Goal: Task Accomplishment & Management: Complete application form

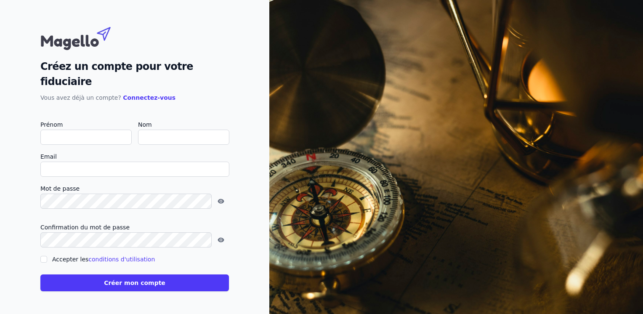
click at [85, 131] on input "Prénom" at bounding box center [85, 137] width 91 height 15
type input "l"
checkbox input "false"
type input "[PERSON_NAME]"
type input "Clarebout"
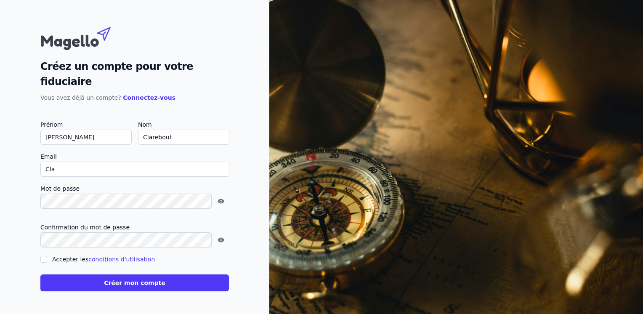
type input "[EMAIL_ADDRESS][DOMAIN_NAME]"
click at [45, 256] on input "Accepter les conditions d'utilisation" at bounding box center [43, 259] width 7 height 7
checkbox input "true"
click at [94, 274] on button "Créer mon compte" at bounding box center [134, 282] width 188 height 17
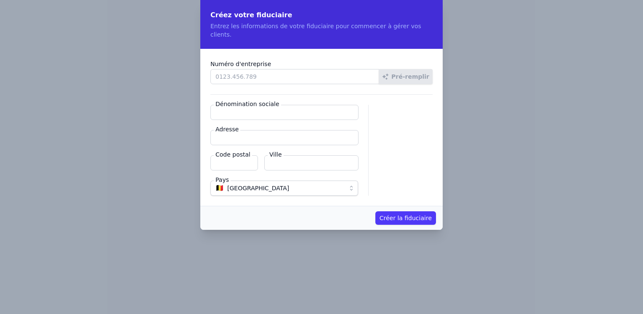
click at [266, 69] on input "Numéro d'entreprise" at bounding box center [294, 76] width 169 height 15
type input "0837.454.646"
click at [419, 69] on button "Pré-remplir" at bounding box center [406, 76] width 54 height 15
type input "CLAREBOUT ACCOUNTANCY SRL"
type input "Chaussée de Wervicq 340"
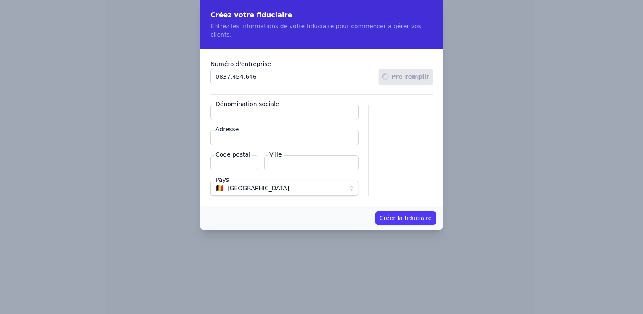
type input "7780"
type input "Comines-Warneton"
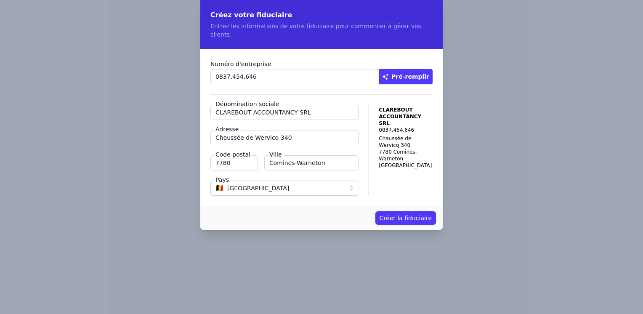
click at [415, 211] on button "Créer la fiduciaire" at bounding box center [405, 217] width 61 height 13
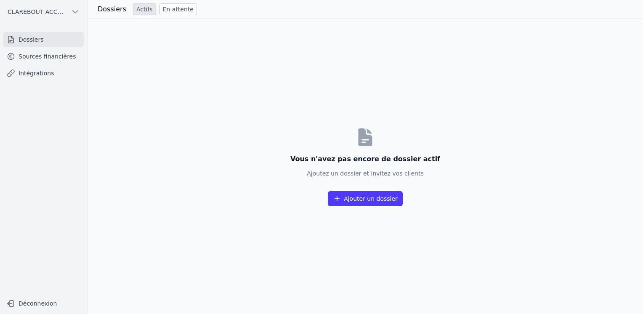
click at [361, 200] on button "Ajouter un dossier" at bounding box center [365, 198] width 75 height 15
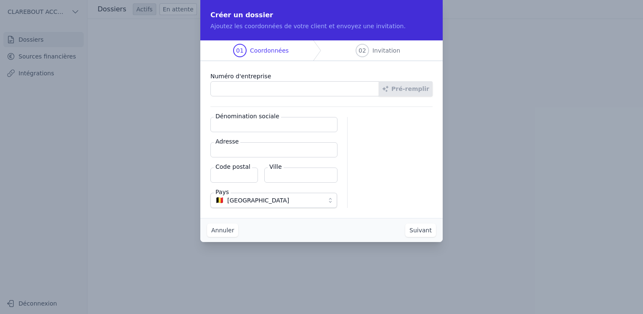
click at [274, 94] on input "Numéro d'entreprise" at bounding box center [294, 88] width 169 height 15
type input "0837.454.646"
click at [419, 94] on button "Pré-remplir" at bounding box center [406, 88] width 54 height 15
type input "CLAREBOUT ACCOUNTANCY SRL"
type input "Chaussée de Wervicq 340"
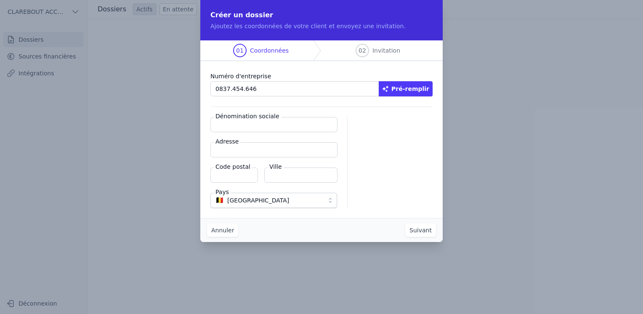
type input "7780"
type input "Comines-Warneton"
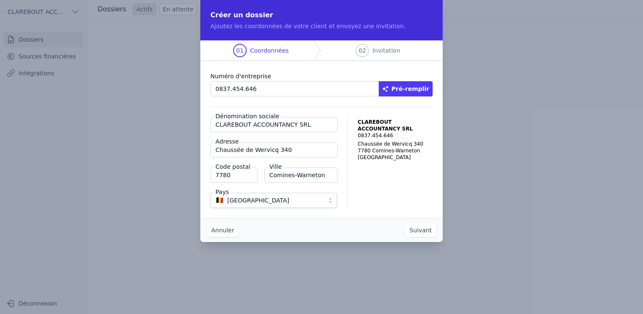
click at [429, 230] on button "Suivant" at bounding box center [420, 229] width 31 height 13
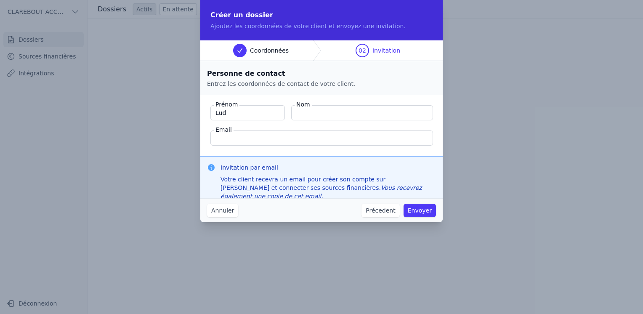
type input "[PERSON_NAME]"
type input "Clarebout"
type input "[EMAIL_ADDRESS][DOMAIN_NAME]"
click at [424, 213] on button "Envoyer" at bounding box center [419, 210] width 32 height 13
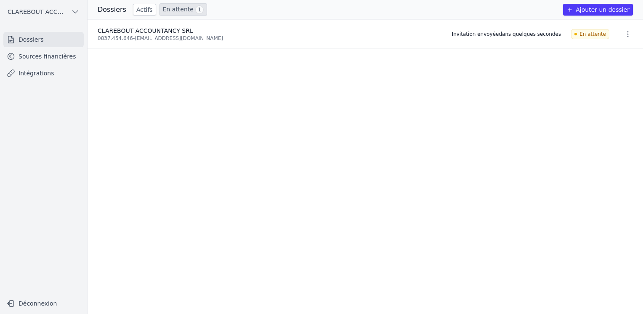
click at [599, 8] on button "Ajouter un dossier" at bounding box center [598, 10] width 70 height 12
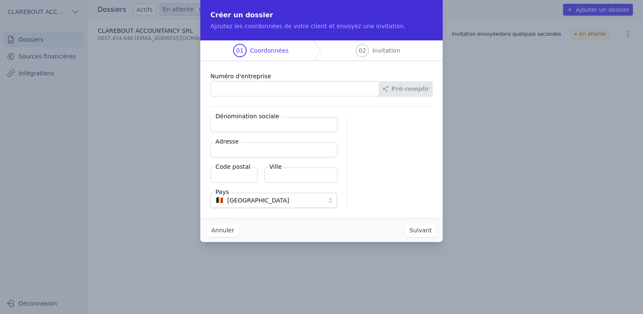
click at [369, 90] on input "Numéro d'entreprise" at bounding box center [294, 88] width 169 height 15
click at [412, 157] on div at bounding box center [395, 162] width 75 height 91
click at [354, 88] on input "Numéro d'entreprise" at bounding box center [294, 88] width 169 height 15
click at [224, 228] on button "Annuler" at bounding box center [222, 229] width 31 height 13
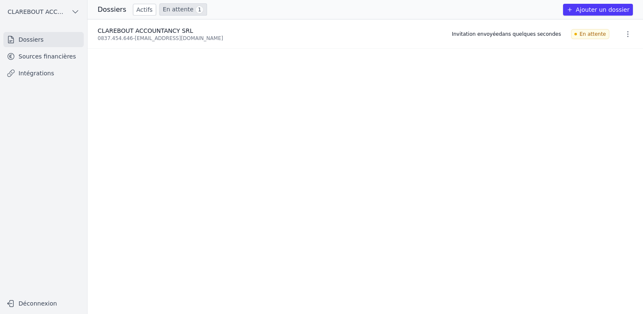
click at [42, 74] on link "Intégrations" at bounding box center [43, 73] width 80 height 15
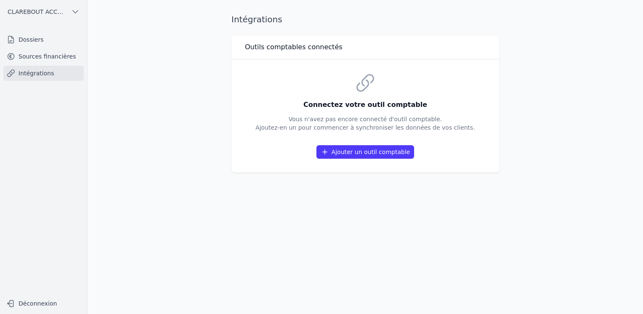
click at [48, 57] on link "Sources financières" at bounding box center [43, 56] width 80 height 15
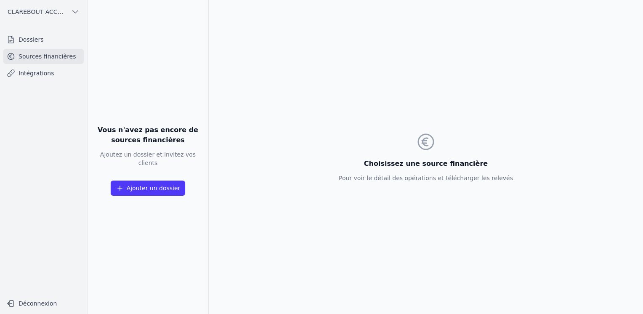
click at [44, 40] on link "Dossiers" at bounding box center [43, 39] width 80 height 15
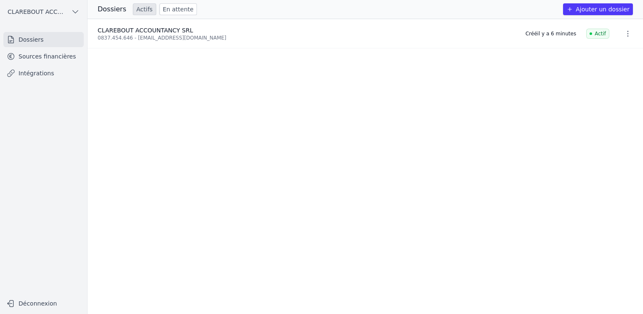
click at [599, 9] on button "Ajouter un dossier" at bounding box center [598, 9] width 70 height 12
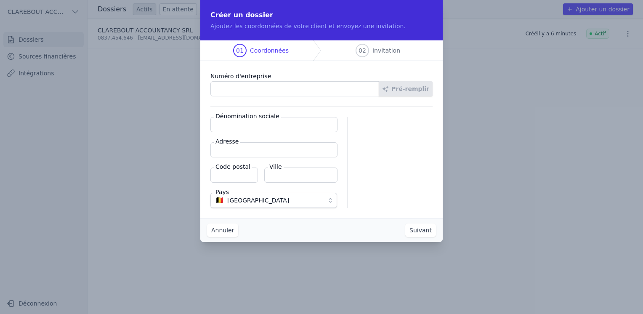
click at [222, 230] on button "Annuler" at bounding box center [222, 229] width 31 height 13
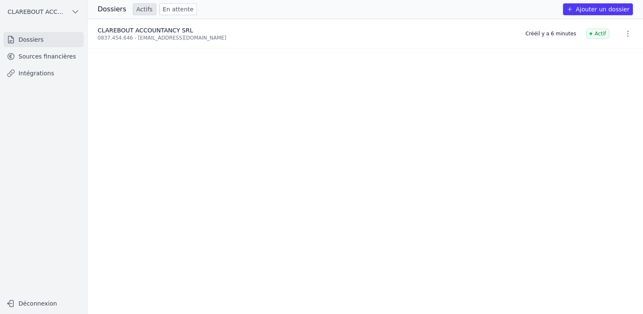
click at [624, 34] on icon "button" at bounding box center [627, 33] width 8 height 8
click at [483, 79] on div at bounding box center [321, 157] width 643 height 314
click at [60, 10] on span "CLAREBOUT ACCOUNTANCY SRL" at bounding box center [38, 12] width 60 height 8
click at [48, 32] on span "CLAREBOUT ACCOUNTANCY SRL" at bounding box center [48, 30] width 58 height 8
click at [71, 12] on button "CLAREBOUT ACCOUNTANCY SRL" at bounding box center [43, 11] width 80 height 13
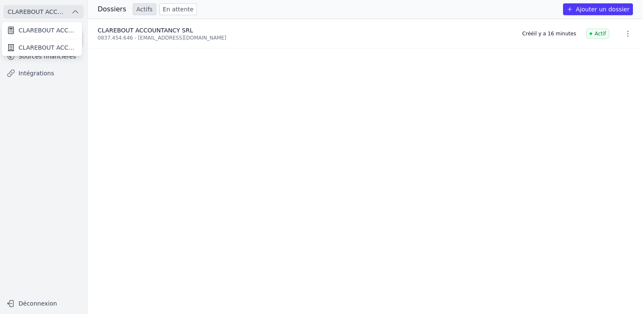
click at [45, 49] on span "CLAREBOUT ACCOUNTANCY SRL" at bounding box center [48, 47] width 58 height 8
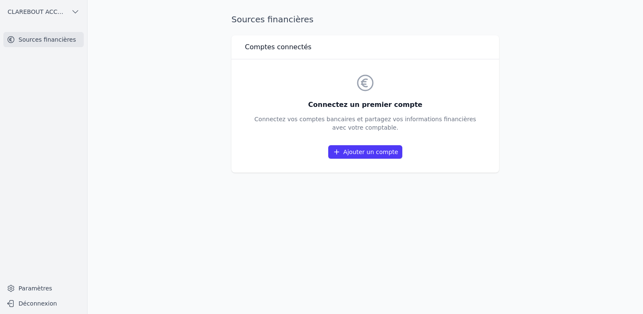
click at [380, 156] on link "Ajouter un compte" at bounding box center [365, 151] width 74 height 13
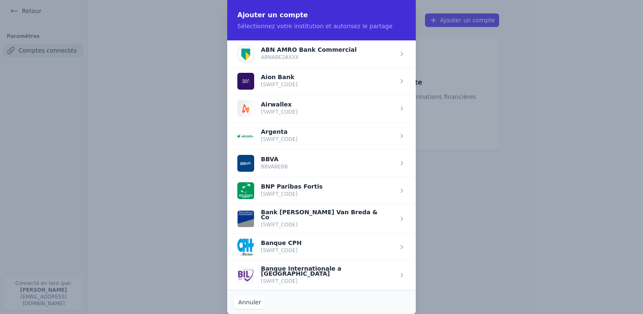
click at [411, 238] on span "button" at bounding box center [321, 246] width 188 height 27
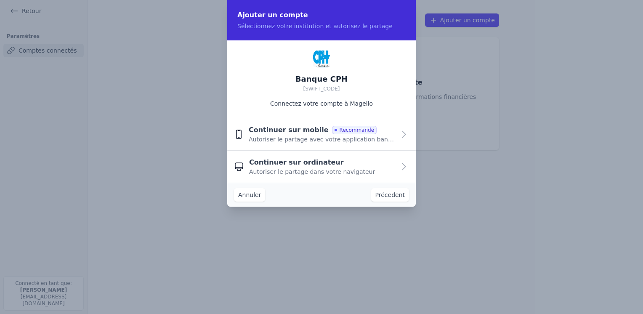
click at [249, 194] on button "Annuler" at bounding box center [249, 194] width 31 height 13
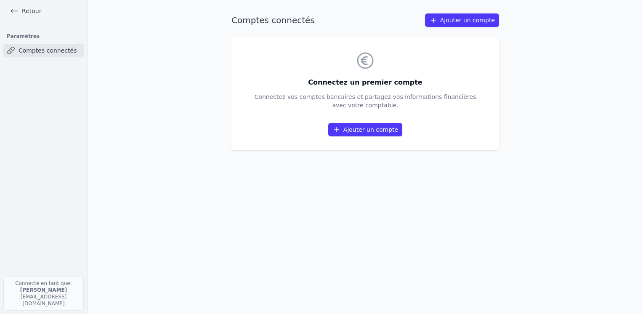
click at [365, 130] on link "Ajouter un compte" at bounding box center [365, 129] width 74 height 13
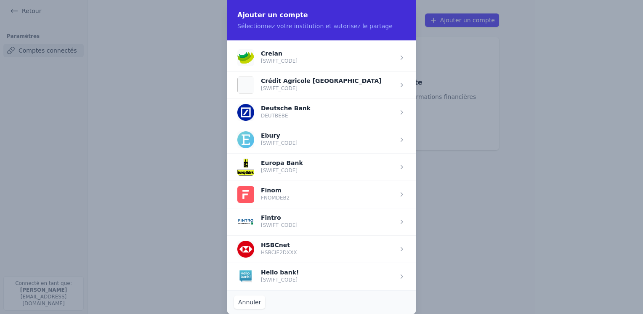
scroll to position [218, 0]
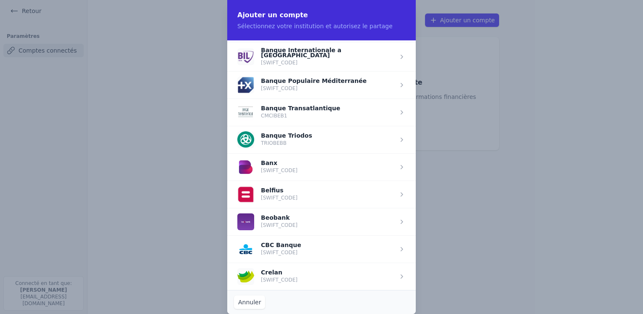
click at [296, 245] on span "button" at bounding box center [321, 248] width 188 height 27
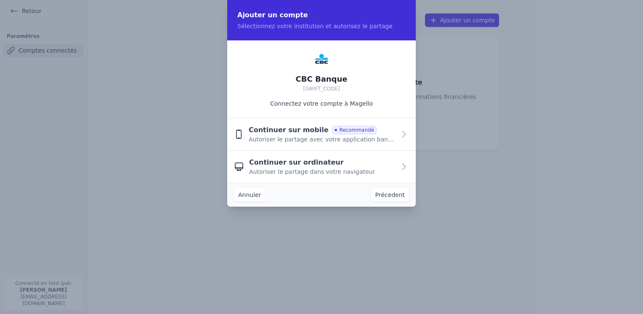
click at [350, 131] on span "Recommandé" at bounding box center [354, 130] width 45 height 8
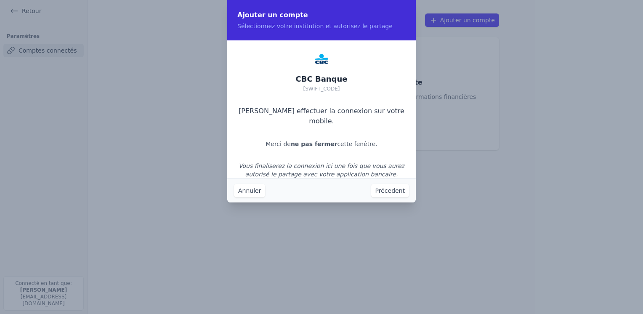
click at [243, 191] on button "Annuler" at bounding box center [249, 190] width 31 height 13
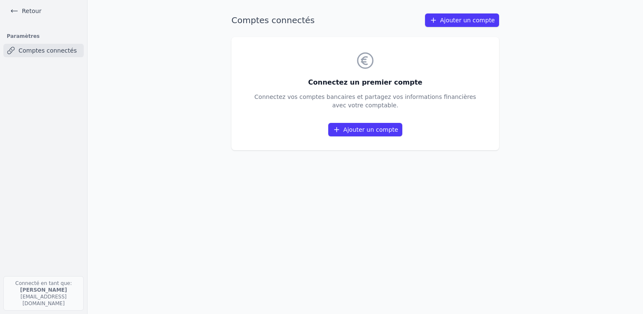
click at [370, 131] on link "Ajouter un compte" at bounding box center [365, 129] width 74 height 13
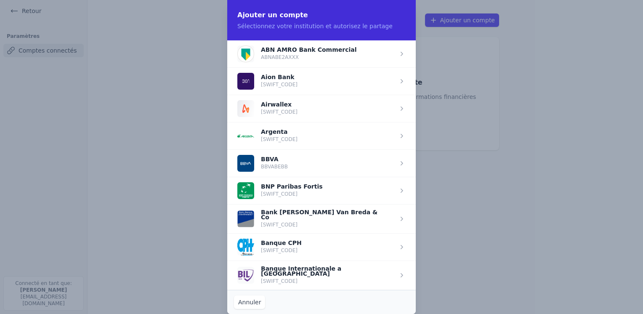
click at [411, 224] on span "button" at bounding box center [321, 218] width 188 height 29
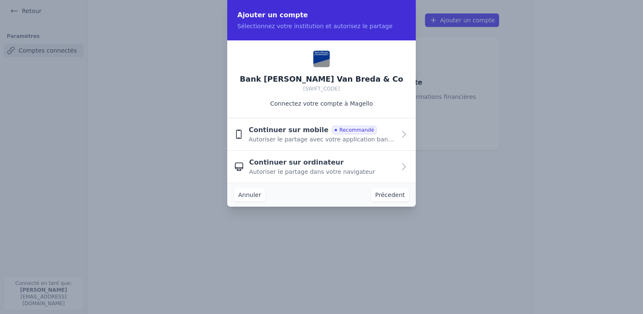
click at [351, 130] on span "Recommandé" at bounding box center [354, 130] width 45 height 8
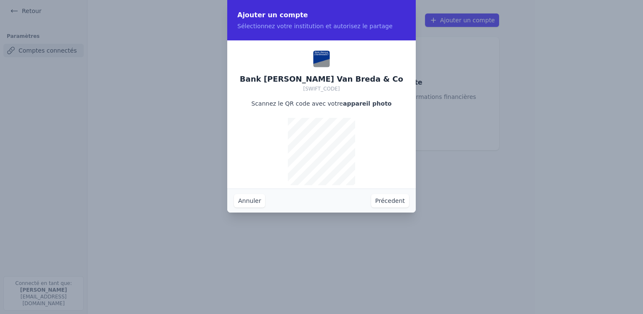
click at [247, 199] on button "Annuler" at bounding box center [249, 200] width 31 height 13
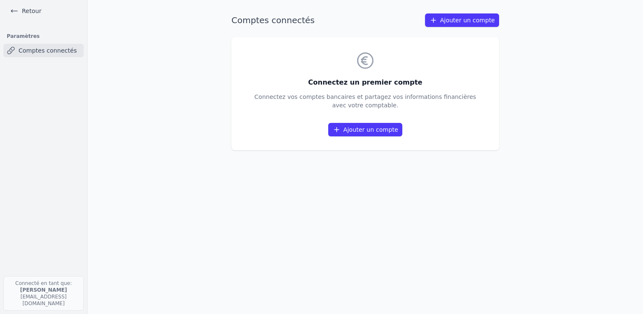
click at [346, 132] on link "Ajouter un compte" at bounding box center [365, 129] width 74 height 13
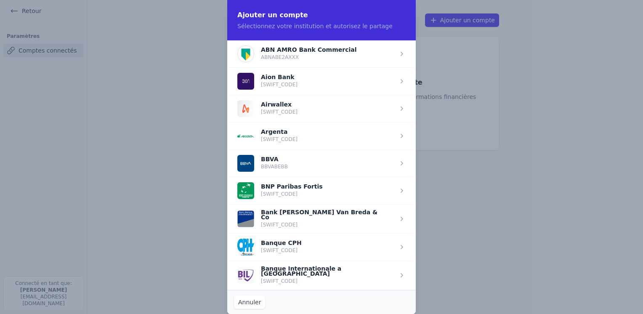
scroll to position [218, 0]
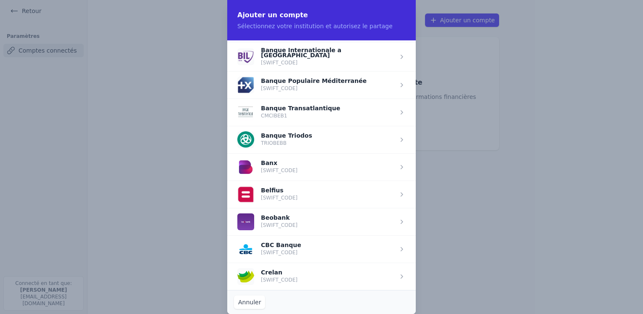
click at [310, 249] on span "button" at bounding box center [321, 248] width 188 height 27
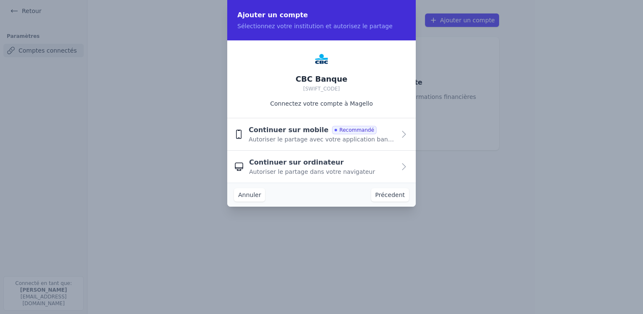
click at [332, 128] on span "Recommandé" at bounding box center [354, 130] width 45 height 8
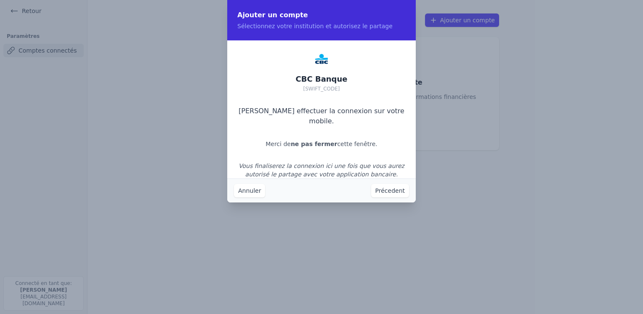
click at [252, 190] on button "Annuler" at bounding box center [249, 190] width 31 height 13
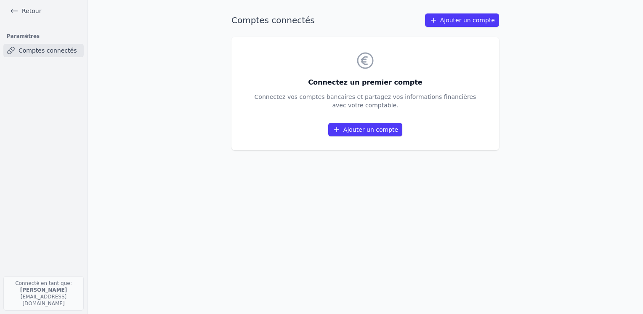
click at [24, 10] on link "Retour" at bounding box center [26, 11] width 38 height 12
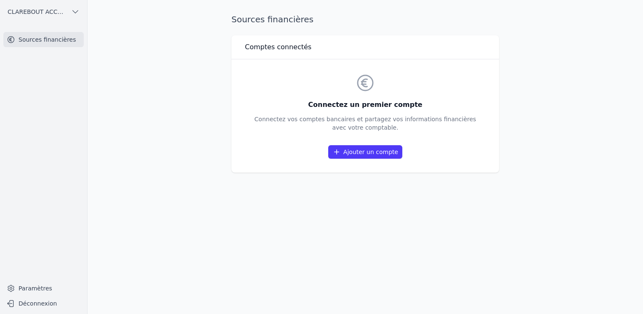
click at [74, 11] on icon "button" at bounding box center [75, 12] width 8 height 8
click at [45, 31] on span "CLAREBOUT ACCOUNTANCY SRL" at bounding box center [48, 30] width 58 height 8
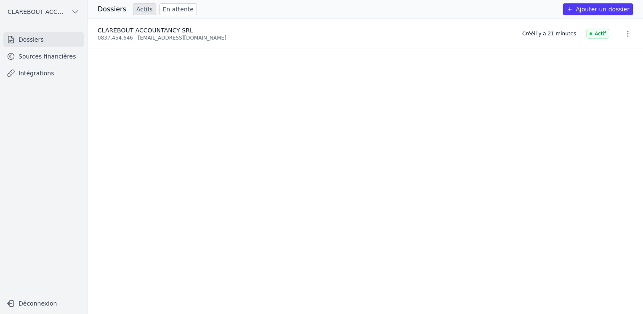
click at [588, 8] on button "Ajouter un dossier" at bounding box center [598, 9] width 70 height 12
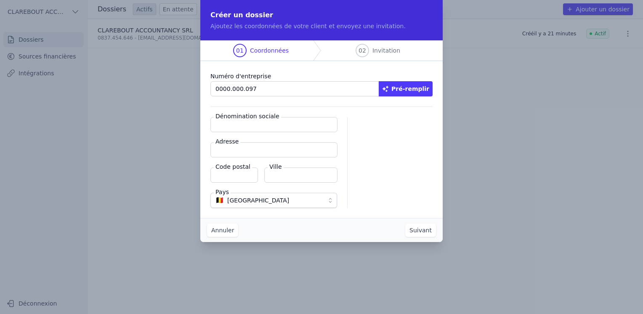
type input "0000.000.097"
click at [299, 126] on input "Dénomination sociale" at bounding box center [273, 124] width 127 height 15
type input "[PERSON_NAME]"
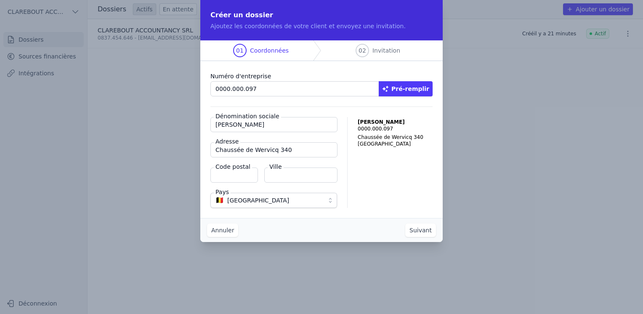
type input "Chaussée de Wervicq 340"
type input "7780"
type input "Comines"
click at [428, 230] on button "Suivant" at bounding box center [420, 229] width 31 height 13
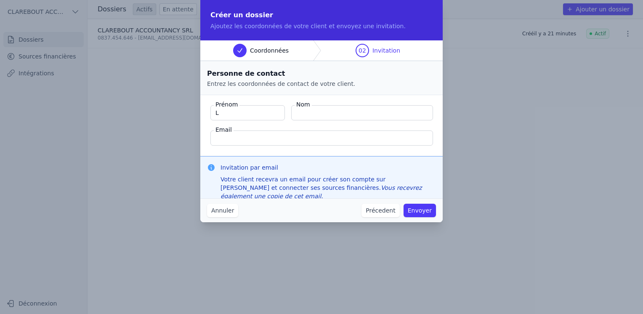
type input "[PERSON_NAME]"
click at [403, 204] on button "Envoyer" at bounding box center [419, 210] width 32 height 13
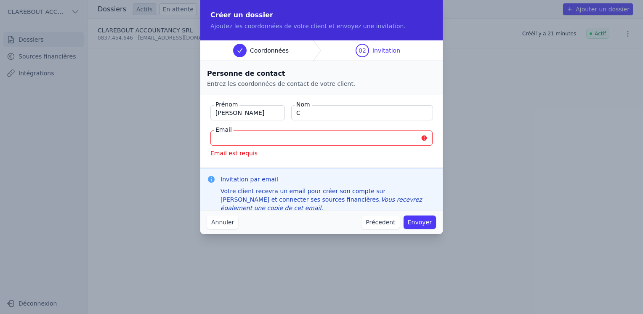
type input "Clarebout"
type input "[EMAIL_ADDRESS][DOMAIN_NAME]"
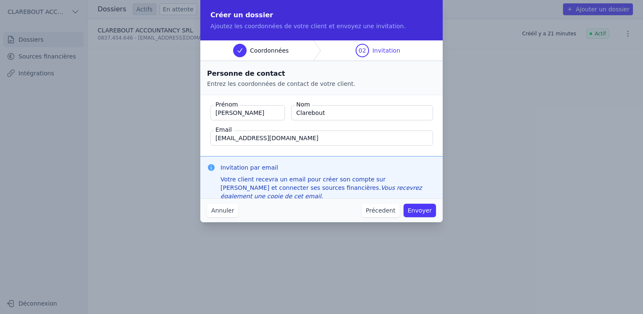
click at [423, 211] on button "Envoyer" at bounding box center [419, 210] width 32 height 13
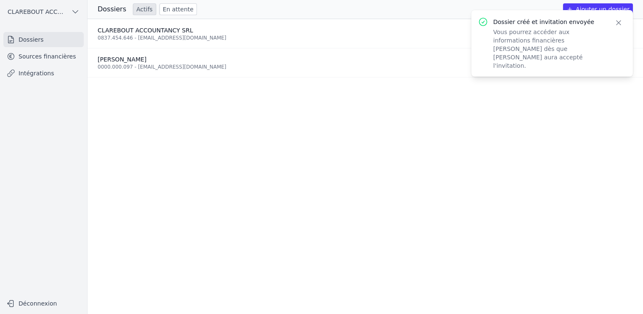
click at [619, 24] on icon "button" at bounding box center [618, 23] width 8 height 8
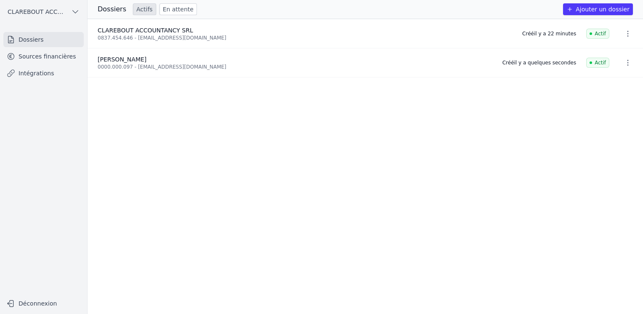
click at [77, 15] on icon "button" at bounding box center [75, 12] width 8 height 8
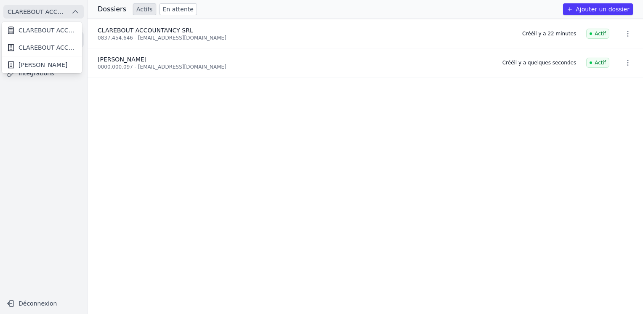
click at [59, 63] on span "[PERSON_NAME]" at bounding box center [43, 65] width 49 height 8
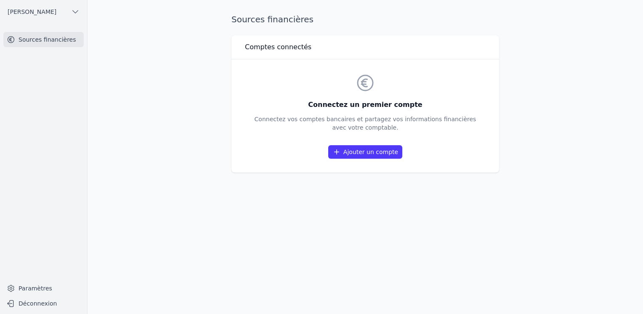
click at [363, 156] on link "Ajouter un compte" at bounding box center [365, 151] width 74 height 13
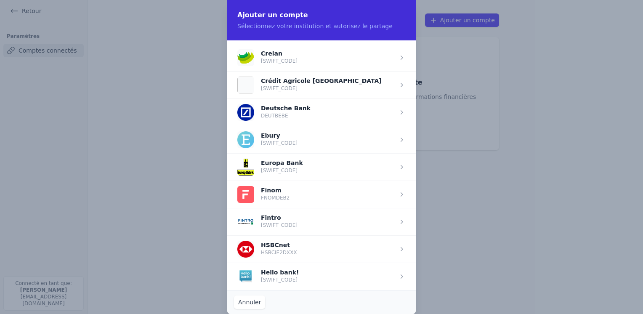
scroll to position [218, 0]
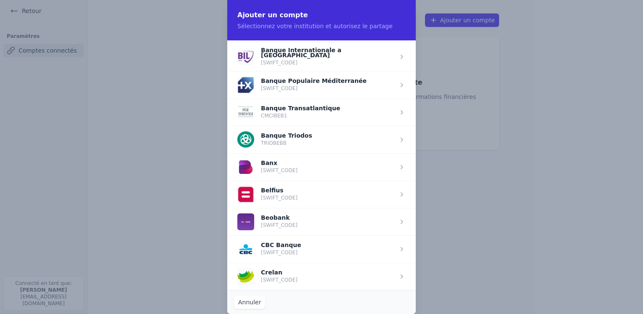
click at [312, 246] on span "button" at bounding box center [321, 248] width 188 height 27
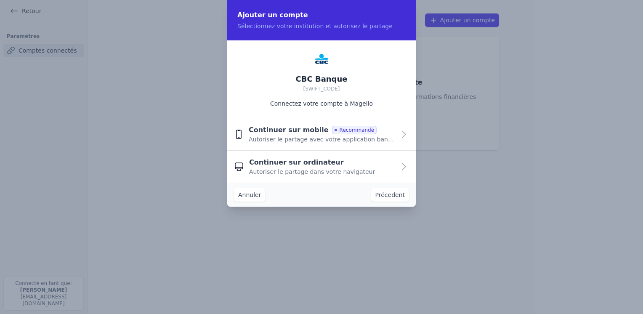
click at [355, 136] on span "Autoriser le partage avec votre application bancaire" at bounding box center [322, 139] width 147 height 8
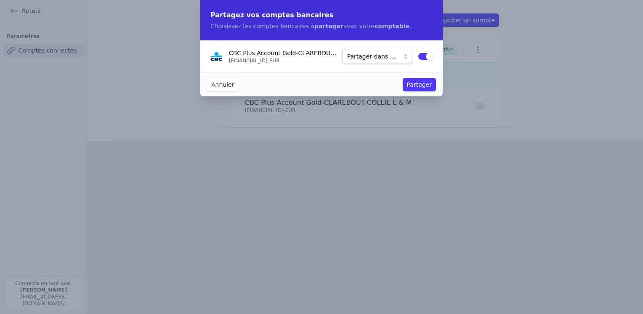
click at [406, 58] on button "Partager dans ..." at bounding box center [377, 56] width 70 height 15
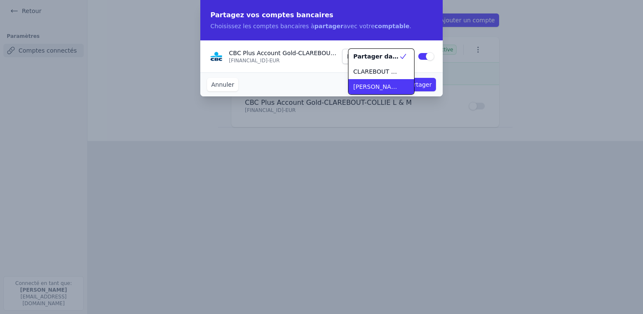
click at [385, 86] on span "[PERSON_NAME]" at bounding box center [375, 86] width 45 height 8
click at [420, 85] on button "Partager" at bounding box center [419, 84] width 33 height 13
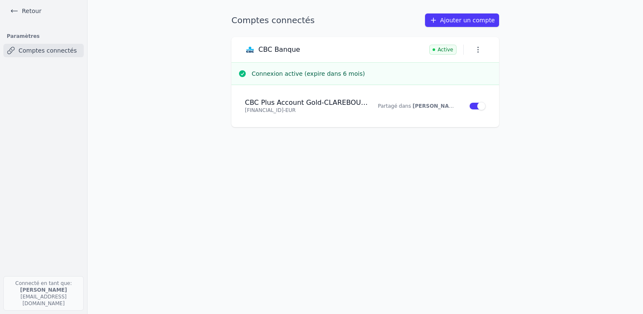
click at [33, 15] on link "Retour" at bounding box center [26, 11] width 38 height 12
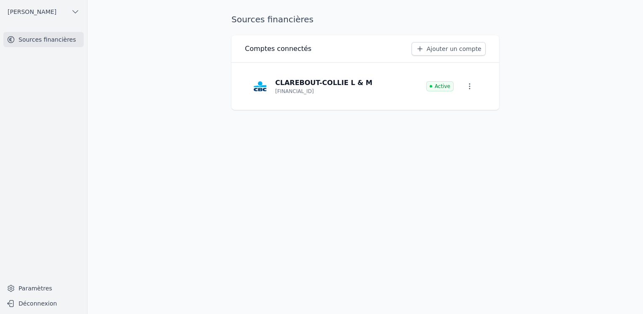
click at [48, 11] on span "[PERSON_NAME]" at bounding box center [32, 12] width 49 height 8
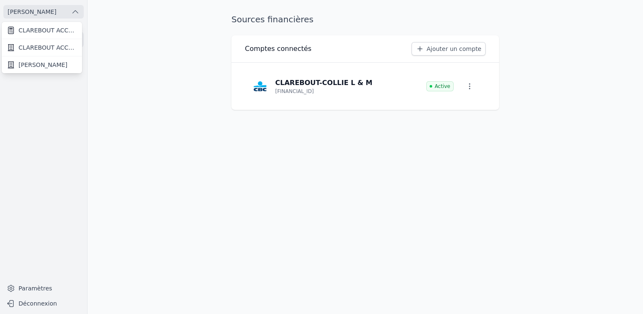
click at [53, 64] on span "[PERSON_NAME]" at bounding box center [43, 65] width 49 height 8
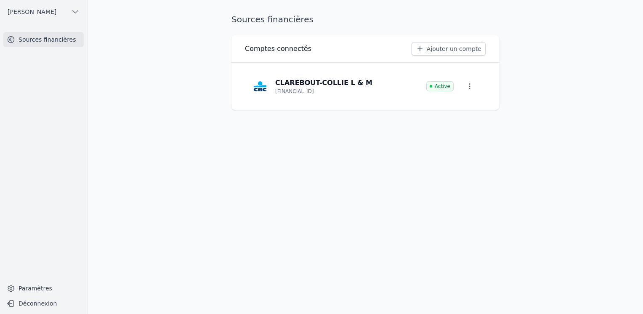
click at [54, 13] on span "[PERSON_NAME]" at bounding box center [32, 12] width 49 height 8
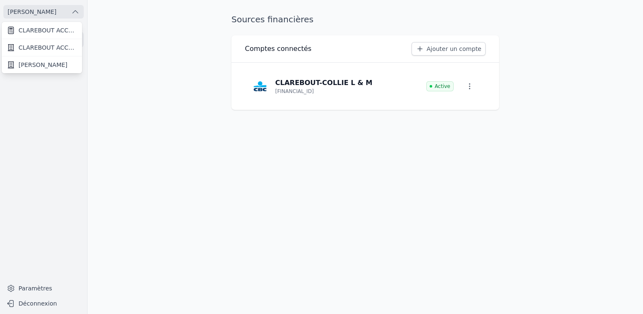
click at [50, 29] on span "CLAREBOUT ACCOUNTANCY SRL" at bounding box center [48, 30] width 58 height 8
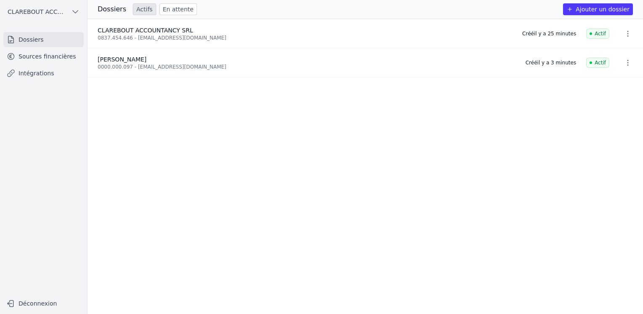
click at [54, 55] on link "Sources financières" at bounding box center [43, 56] width 80 height 15
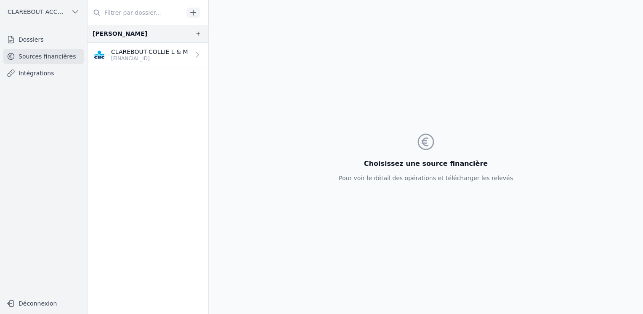
click at [165, 56] on p "BE27 7320 0614 2373" at bounding box center [149, 58] width 77 height 7
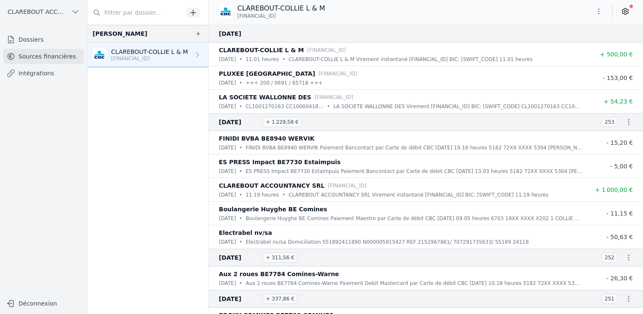
click at [41, 78] on link "Intégrations" at bounding box center [43, 73] width 80 height 15
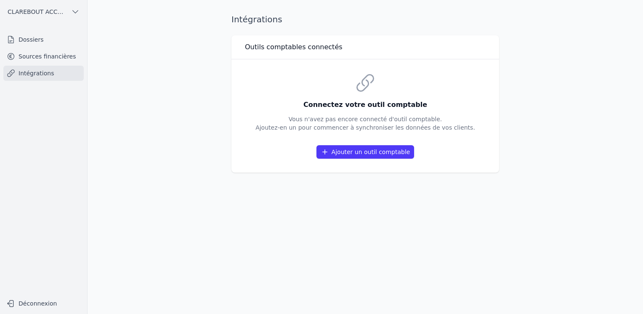
click at [392, 149] on button "Ajouter un outil comptable" at bounding box center [365, 151] width 98 height 13
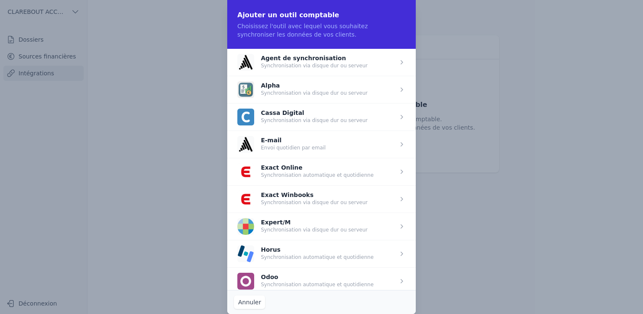
click at [357, 248] on span "button" at bounding box center [321, 253] width 188 height 27
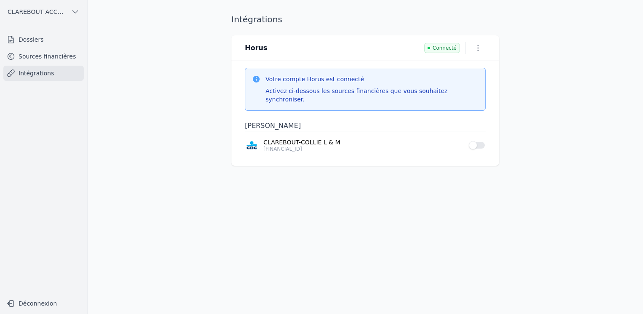
click at [483, 141] on button "Use setting" at bounding box center [477, 145] width 17 height 8
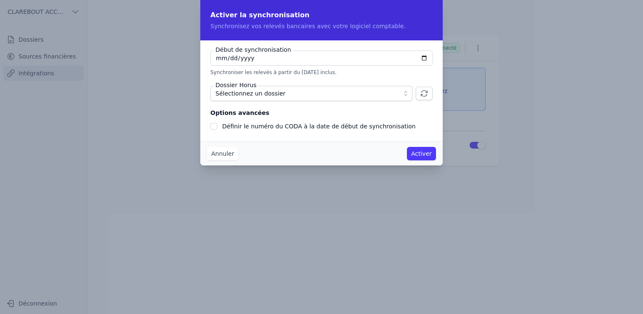
click at [397, 94] on button "Sélectionnez un dossier" at bounding box center [311, 93] width 202 height 15
click at [403, 91] on button "Sélectionnez un dossier" at bounding box center [311, 93] width 202 height 15
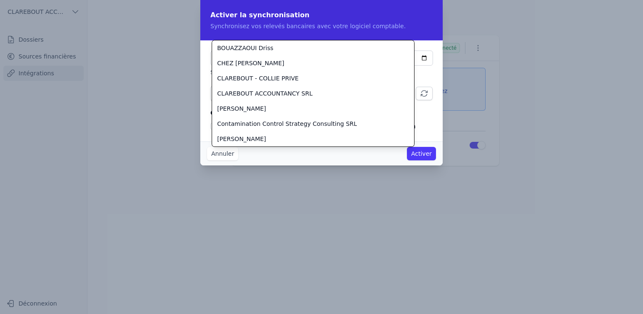
scroll to position [22, 0]
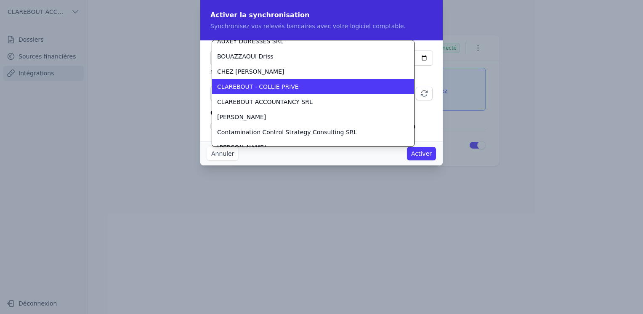
click at [344, 87] on div "CLAREBOUT - COLLIE PRIVE" at bounding box center [308, 86] width 182 height 8
checkbox input "false"
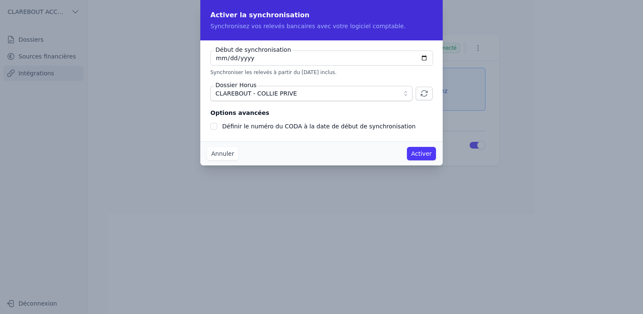
click at [423, 60] on input "2025-10-14" at bounding box center [321, 57] width 223 height 15
click at [392, 64] on input "2025-10-14" at bounding box center [321, 57] width 223 height 15
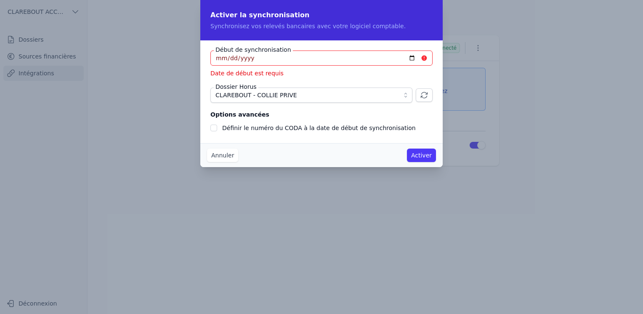
type input "2025-10-01"
type input "2025-01-01"
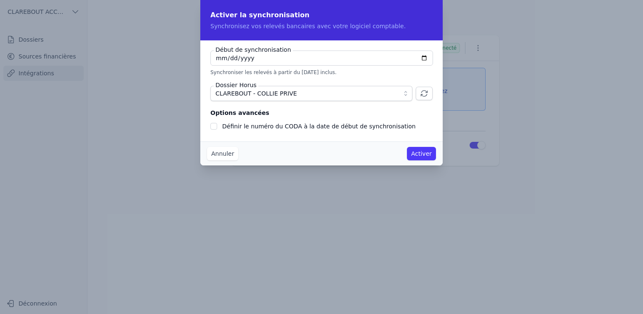
click at [428, 155] on button "Activer" at bounding box center [421, 153] width 29 height 13
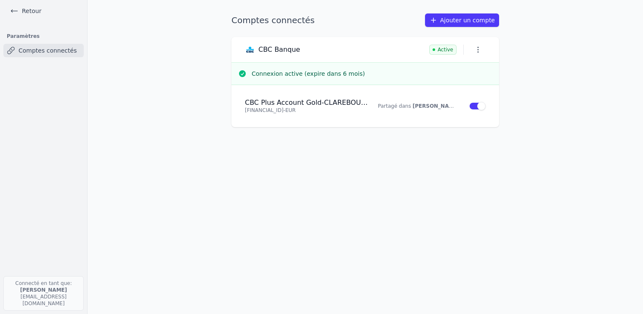
click at [462, 19] on link "Ajouter un compte" at bounding box center [462, 19] width 74 height 13
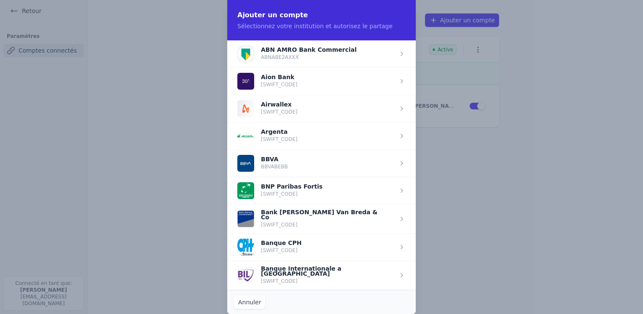
scroll to position [218, 0]
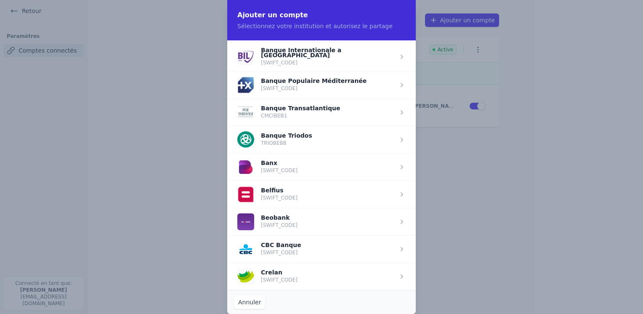
click at [333, 242] on span "button" at bounding box center [321, 248] width 188 height 27
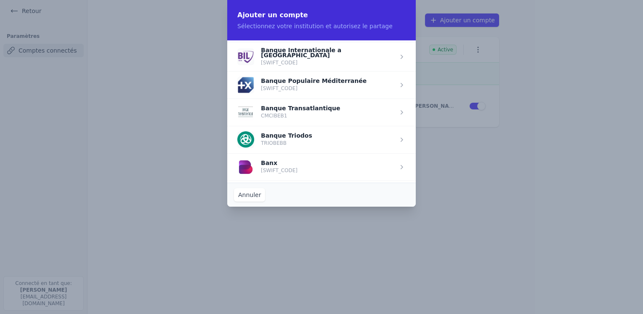
scroll to position [0, 0]
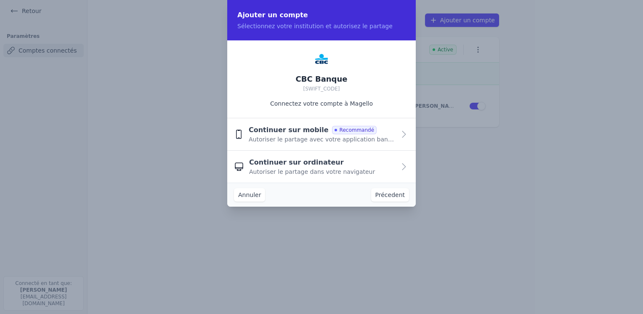
click at [342, 135] on span "Autoriser le partage avec votre application bancaire" at bounding box center [322, 139] width 147 height 8
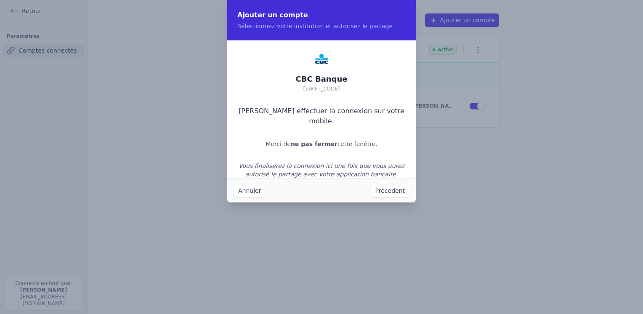
click at [252, 189] on button "Annuler" at bounding box center [249, 190] width 31 height 13
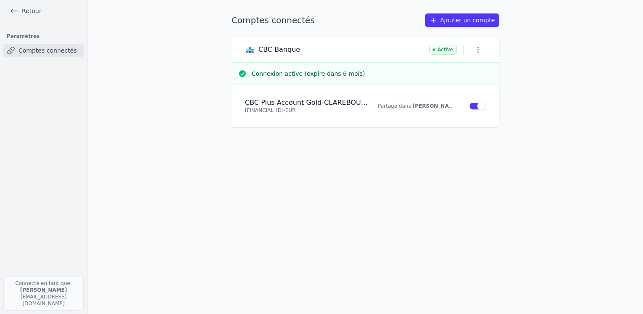
click at [36, 10] on link "Retour" at bounding box center [26, 11] width 38 height 12
